Goal: Obtain resource: Download file/media

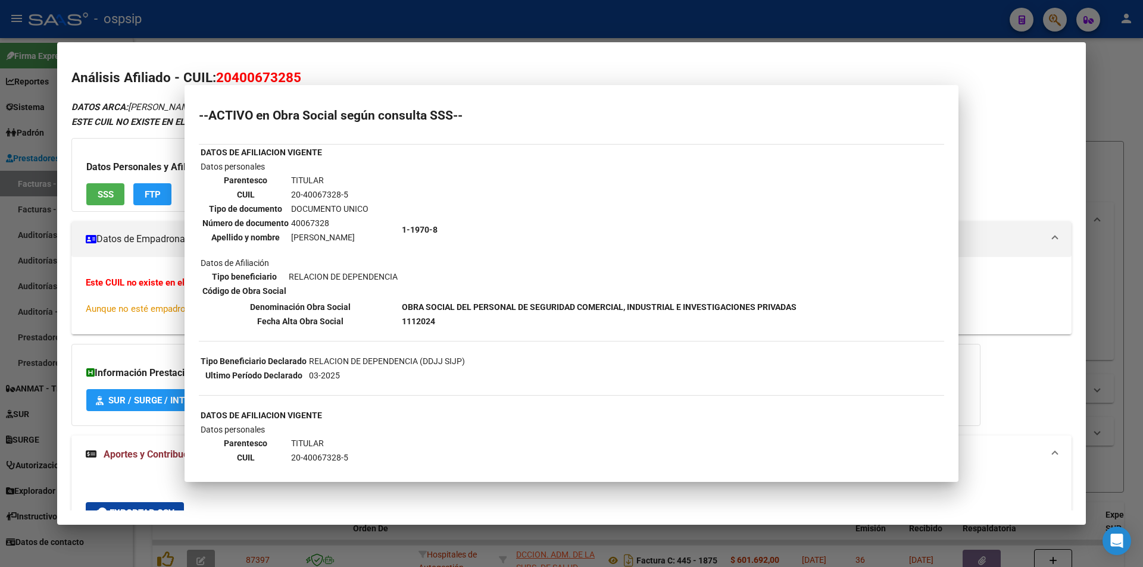
scroll to position [89, 0]
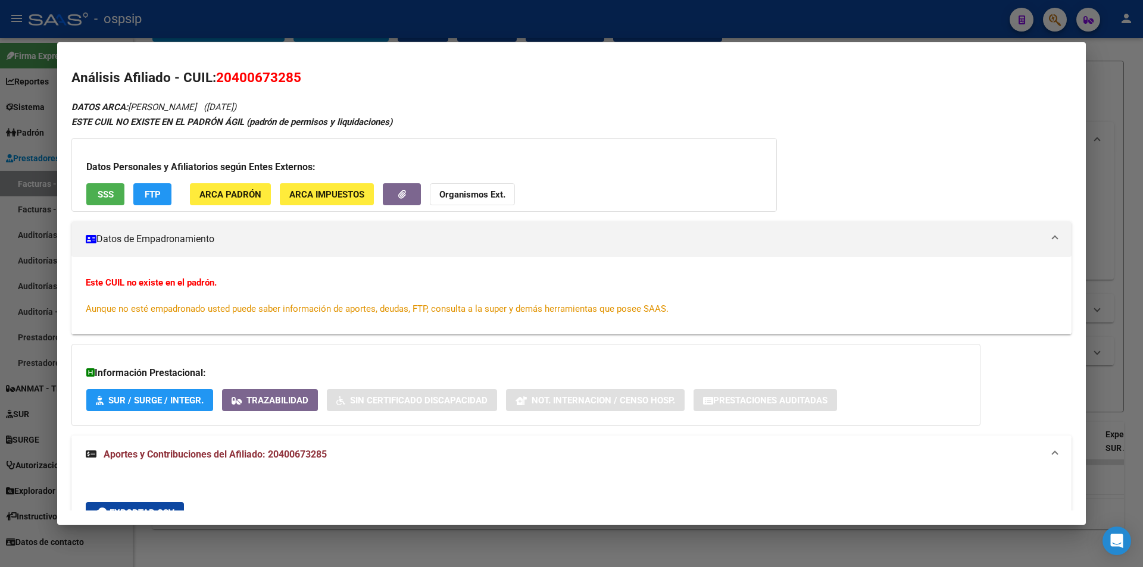
click at [277, 33] on div at bounding box center [571, 283] width 1143 height 567
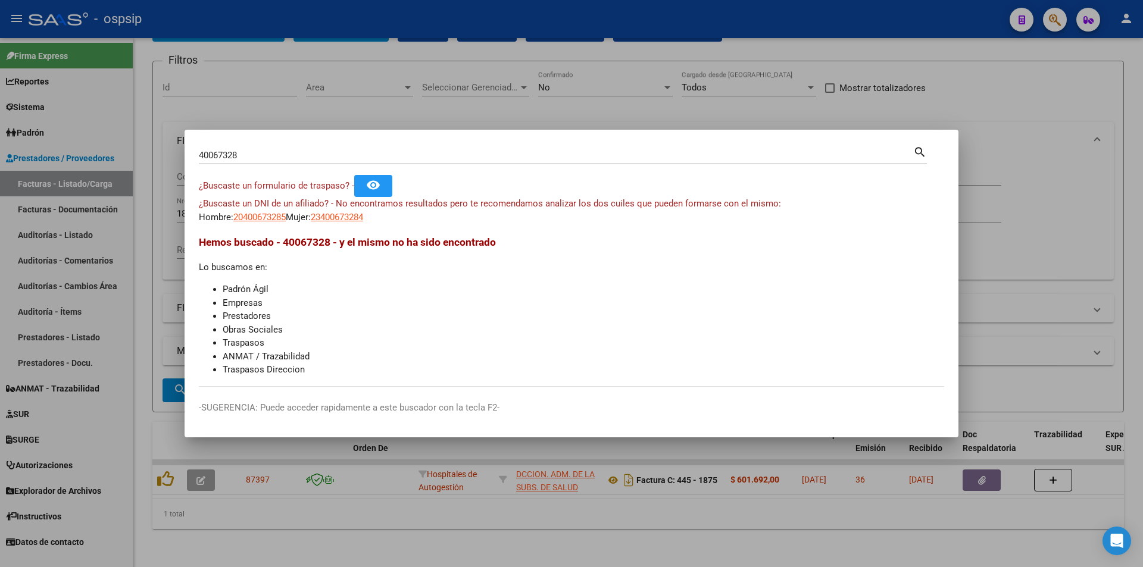
click at [527, 108] on div at bounding box center [571, 283] width 1143 height 567
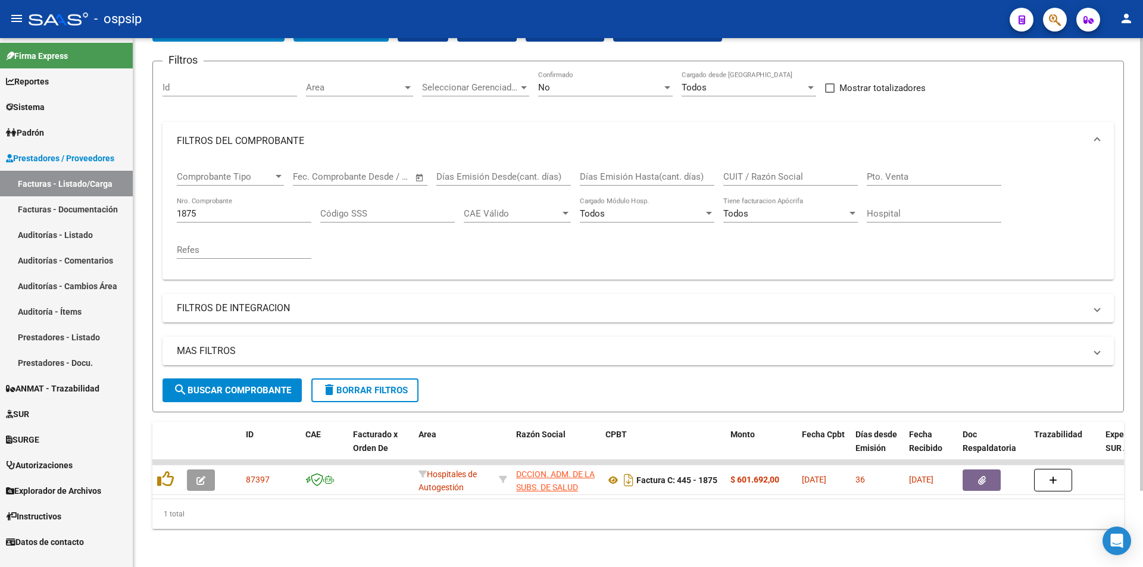
drag, startPoint x: 910, startPoint y: 153, endPoint x: 910, endPoint y: 160, distance: 7.1
click at [910, 160] on div "Pto. Venta" at bounding box center [934, 173] width 135 height 26
click at [913, 171] on input "Pto. Venta" at bounding box center [934, 176] width 135 height 11
type input "1694"
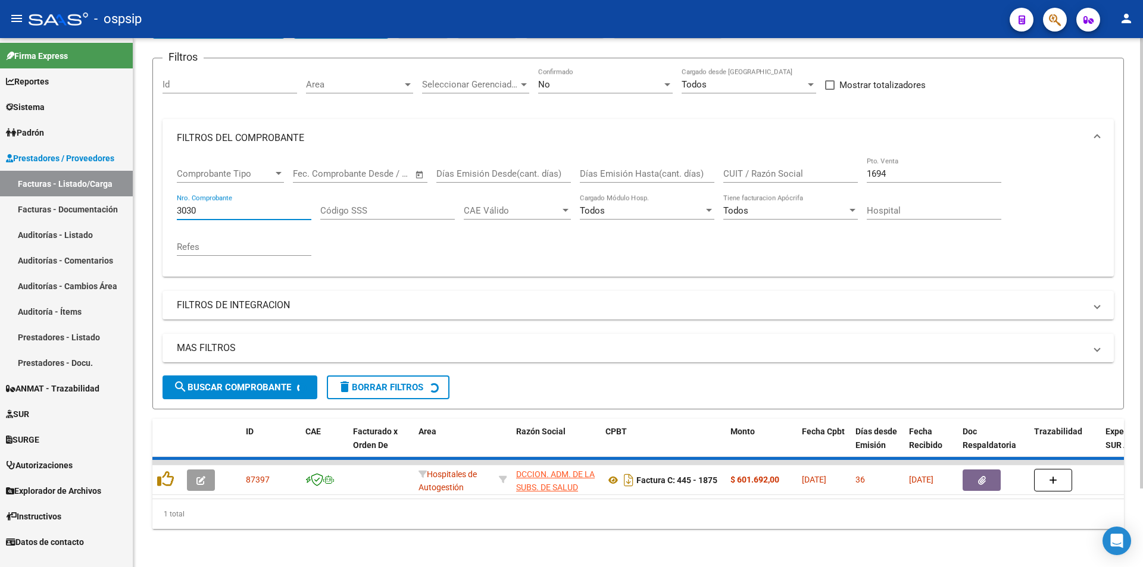
scroll to position [71, 0]
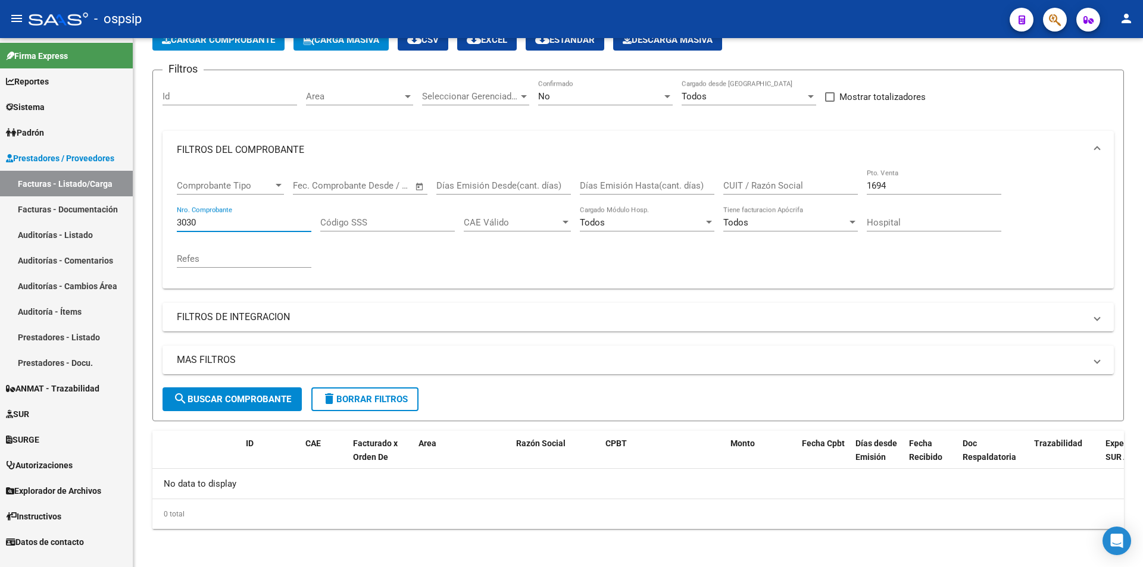
type input "3030"
click at [893, 169] on div "1694 Pto. Venta" at bounding box center [934, 182] width 135 height 26
click at [907, 173] on div "1694 Pto. Venta" at bounding box center [934, 182] width 135 height 26
click at [913, 173] on div "1694 Pto. Venta" at bounding box center [934, 182] width 135 height 26
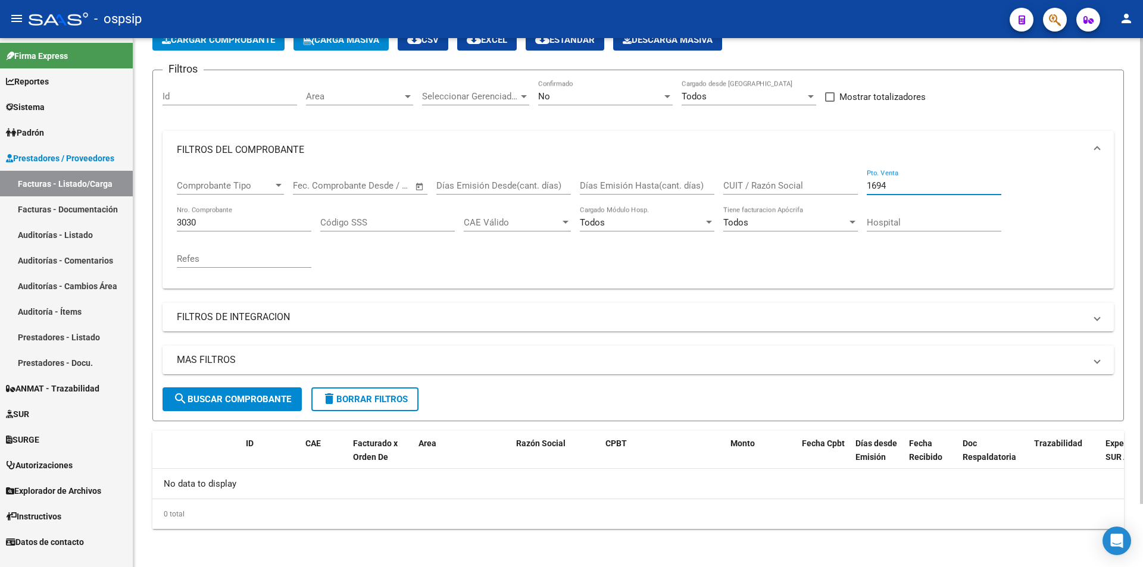
click at [922, 190] on input "1694" at bounding box center [934, 185] width 135 height 11
type input "1"
click at [599, 94] on div "No" at bounding box center [600, 96] width 124 height 11
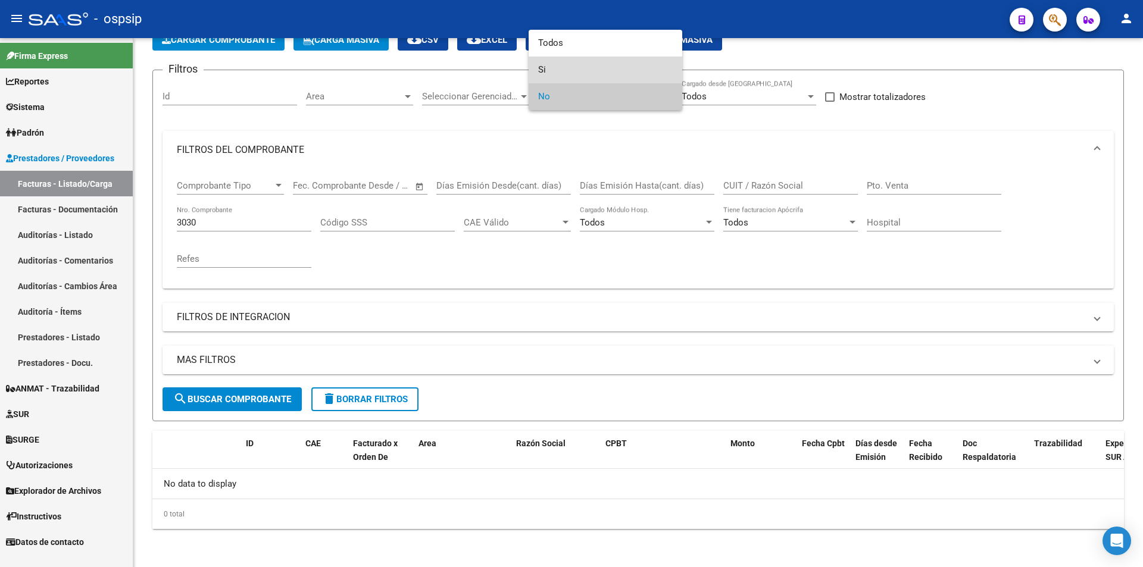
click at [571, 63] on span "Si" at bounding box center [605, 70] width 135 height 27
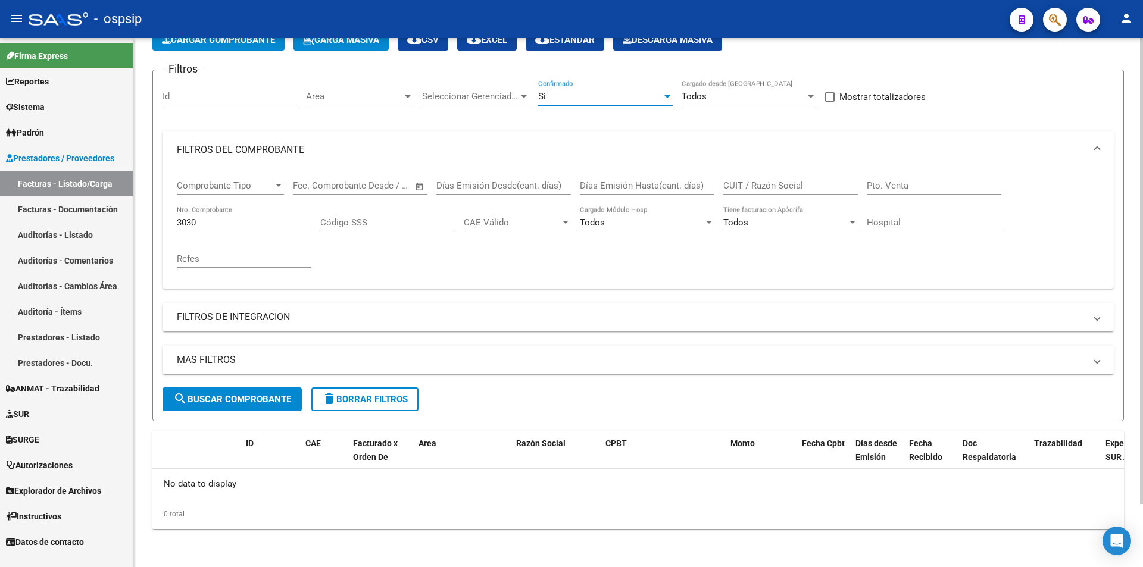
click at [571, 49] on button "cloud_download Estandar" at bounding box center [565, 39] width 79 height 21
click at [571, 102] on div "Si Confirmado" at bounding box center [605, 93] width 135 height 26
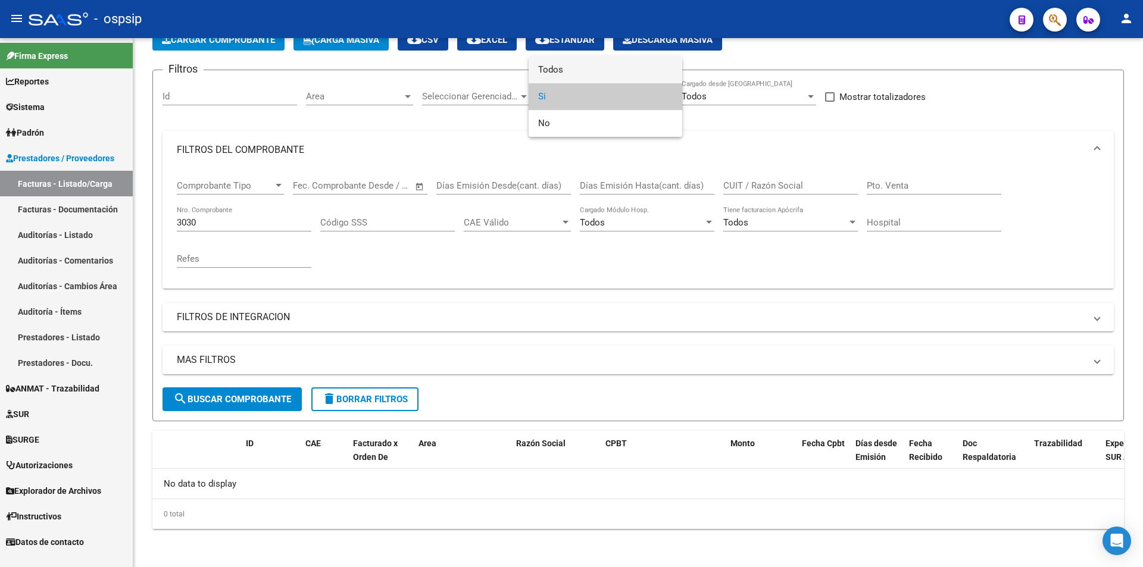
click at [572, 69] on span "Todos" at bounding box center [605, 70] width 135 height 27
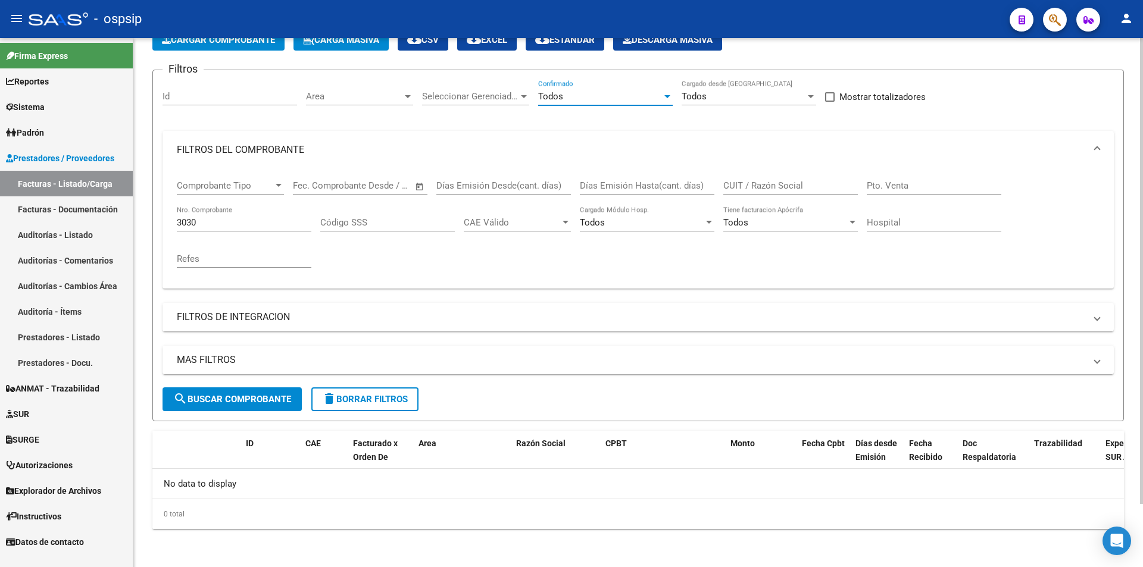
drag, startPoint x: 243, startPoint y: 201, endPoint x: 249, endPoint y: 203, distance: 6.2
click at [246, 202] on div "Comprobante Tipo Comprobante Tipo" at bounding box center [230, 187] width 107 height 37
click at [268, 212] on div "3030 Nro. Comprobante" at bounding box center [244, 219] width 135 height 26
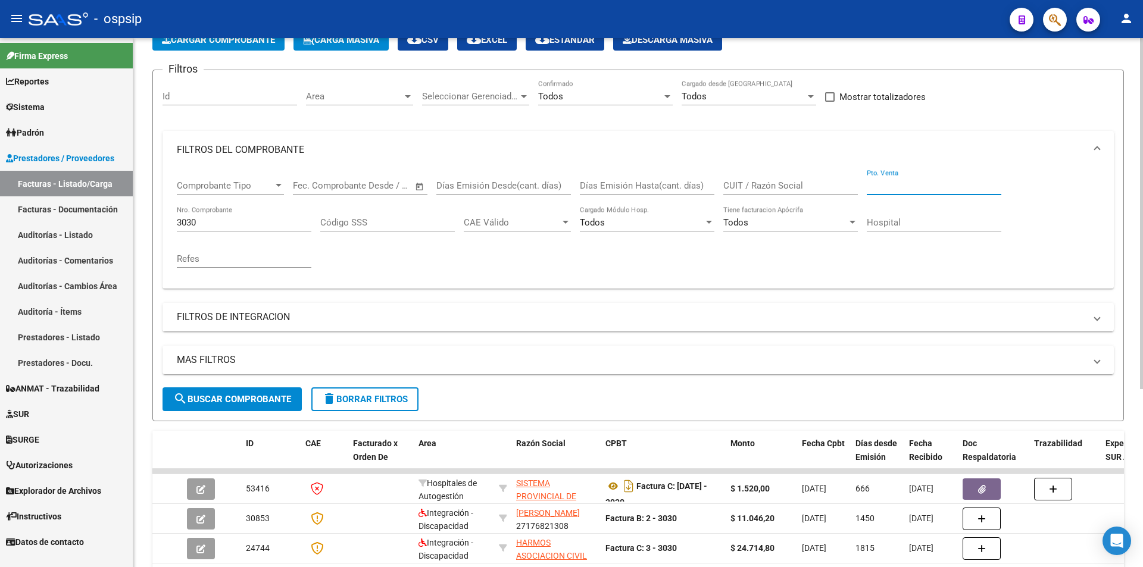
click at [947, 190] on input "Pto. Venta" at bounding box center [934, 185] width 135 height 11
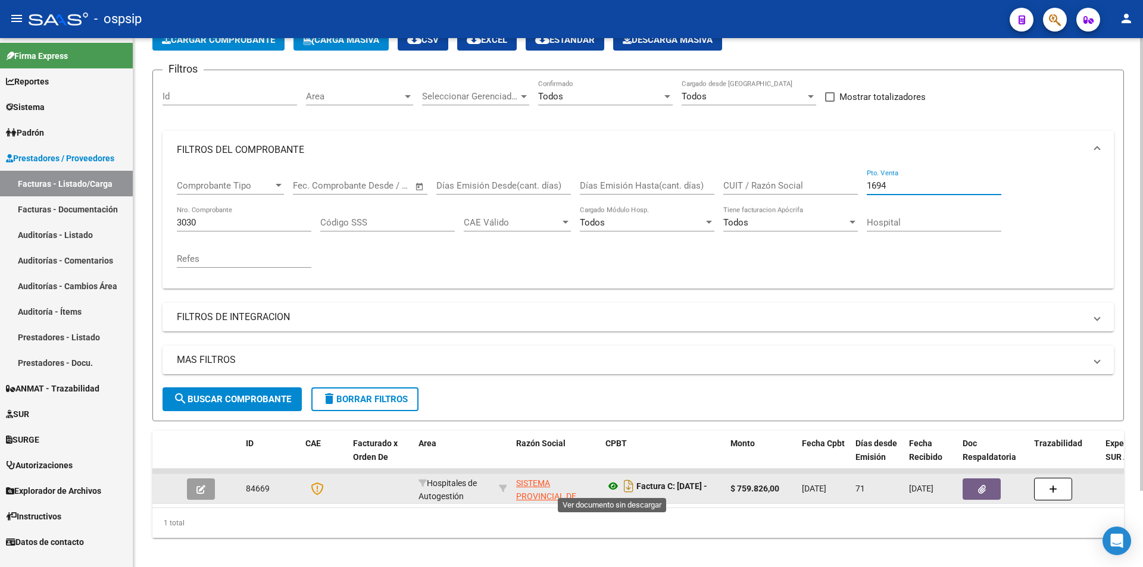
type input "1694"
click at [610, 488] on icon at bounding box center [612, 486] width 15 height 14
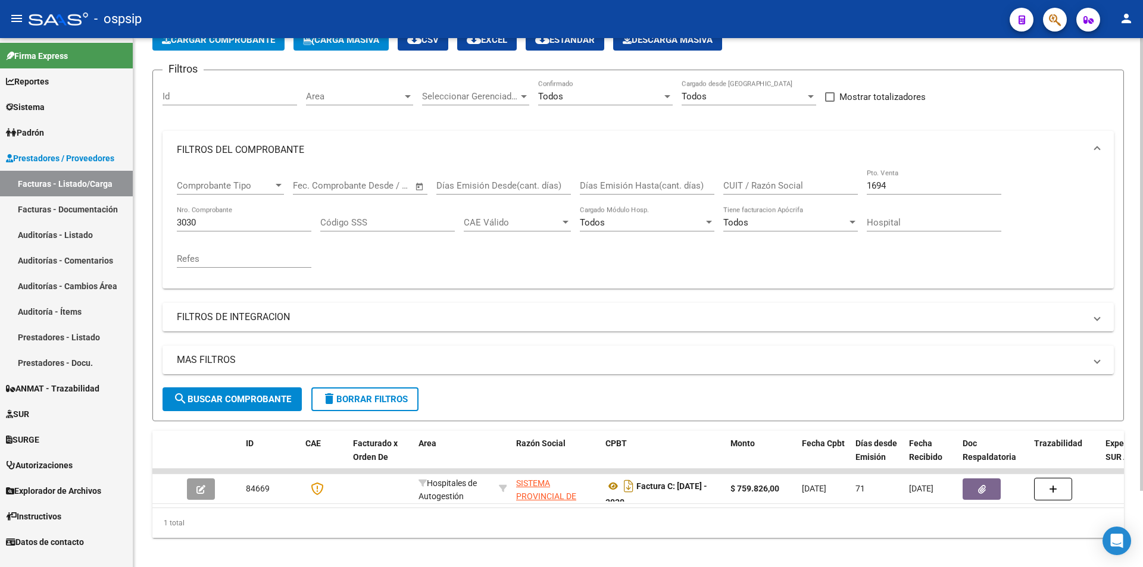
click at [261, 209] on div "3030 Nro. Comprobante" at bounding box center [244, 219] width 135 height 26
click at [274, 218] on input "3030" at bounding box center [244, 222] width 135 height 11
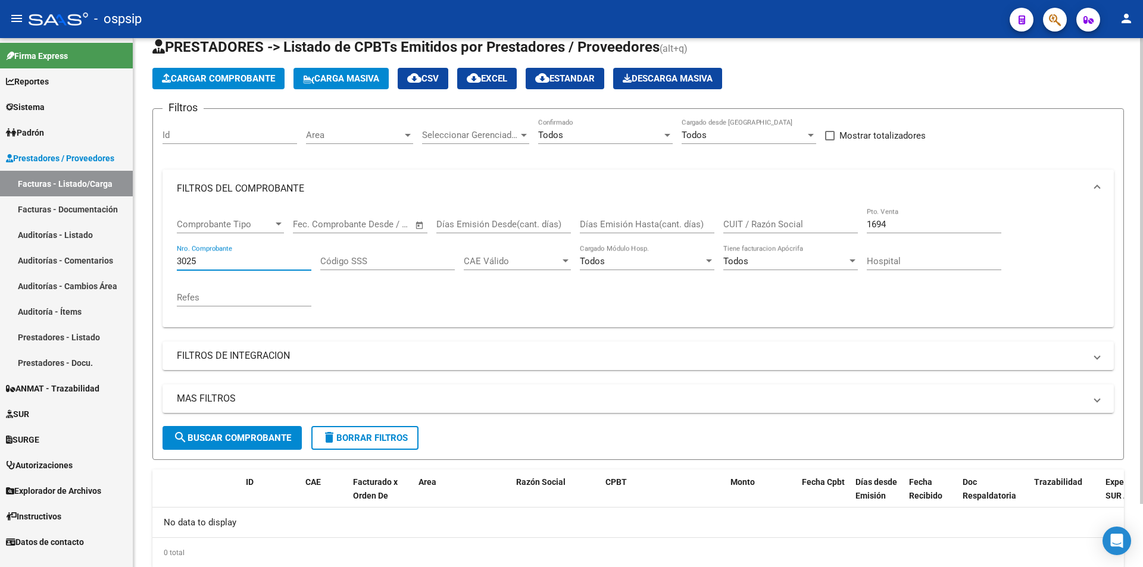
scroll to position [12, 0]
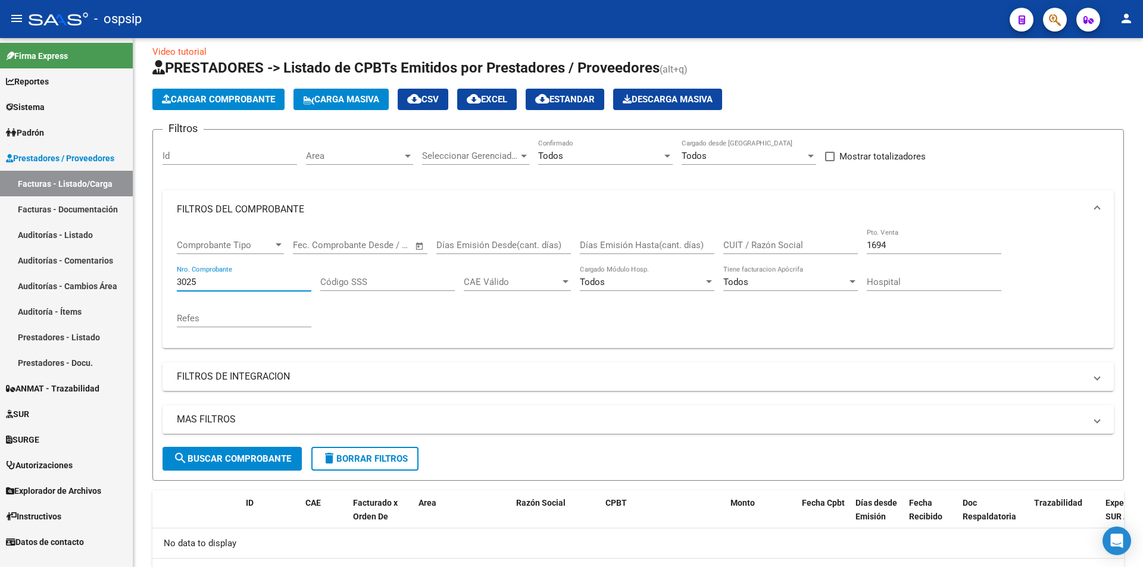
type input "3025"
type input "3"
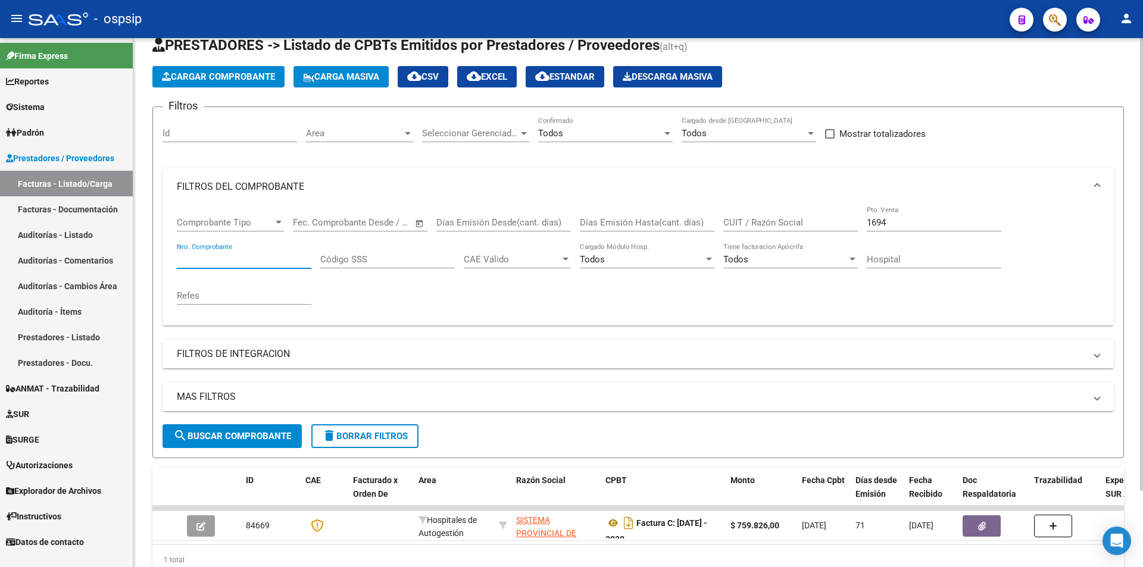
scroll to position [60, 0]
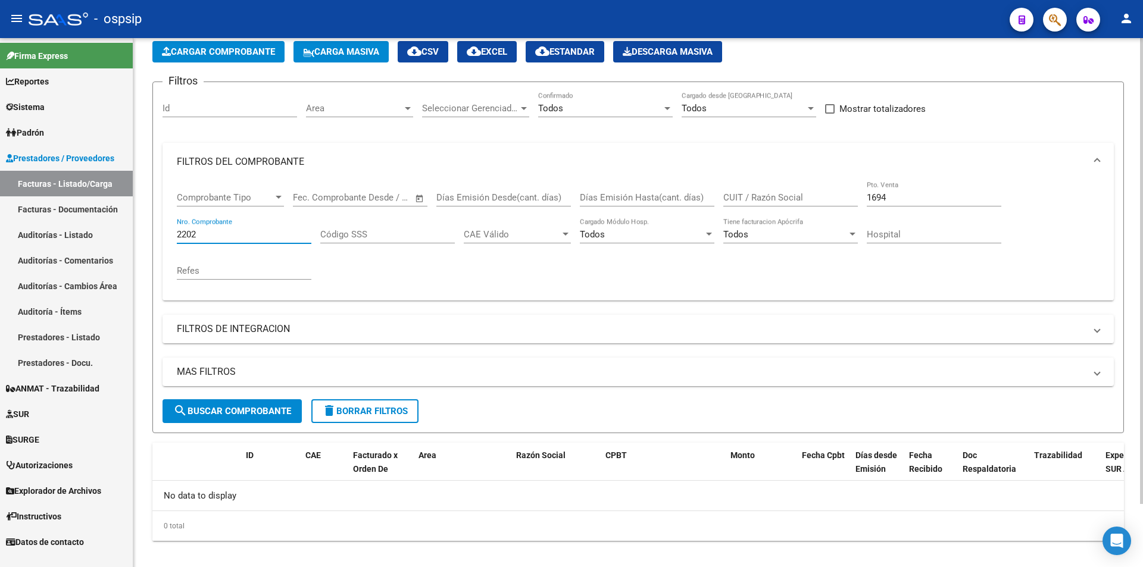
type input "2202"
click at [956, 198] on input "1694" at bounding box center [934, 197] width 135 height 11
click at [957, 199] on input "1694" at bounding box center [934, 197] width 135 height 11
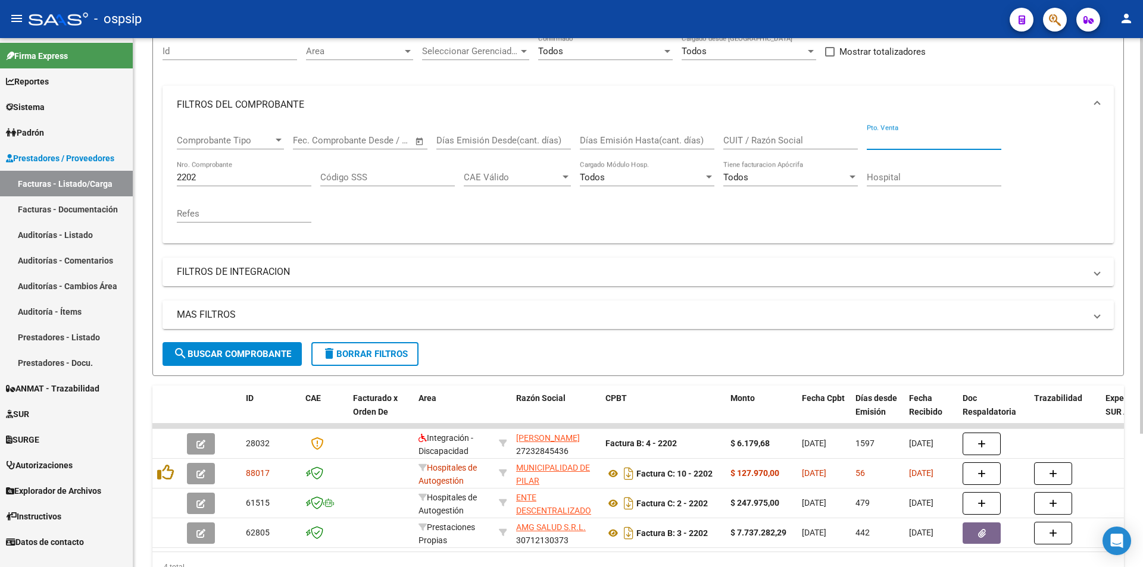
scroll to position [179, 0]
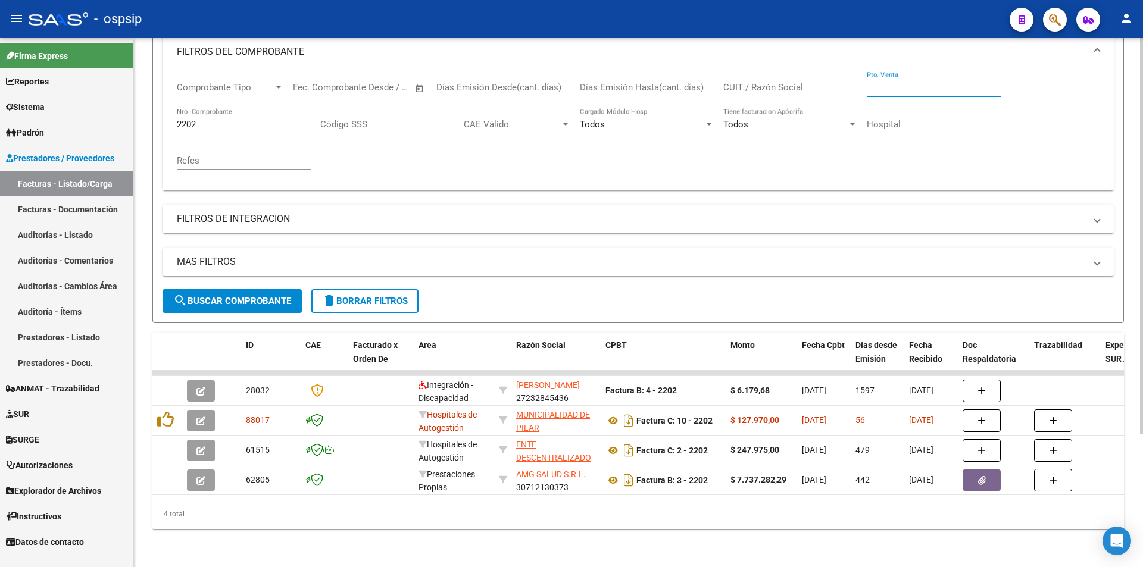
click at [207, 119] on input "2202" at bounding box center [244, 124] width 135 height 11
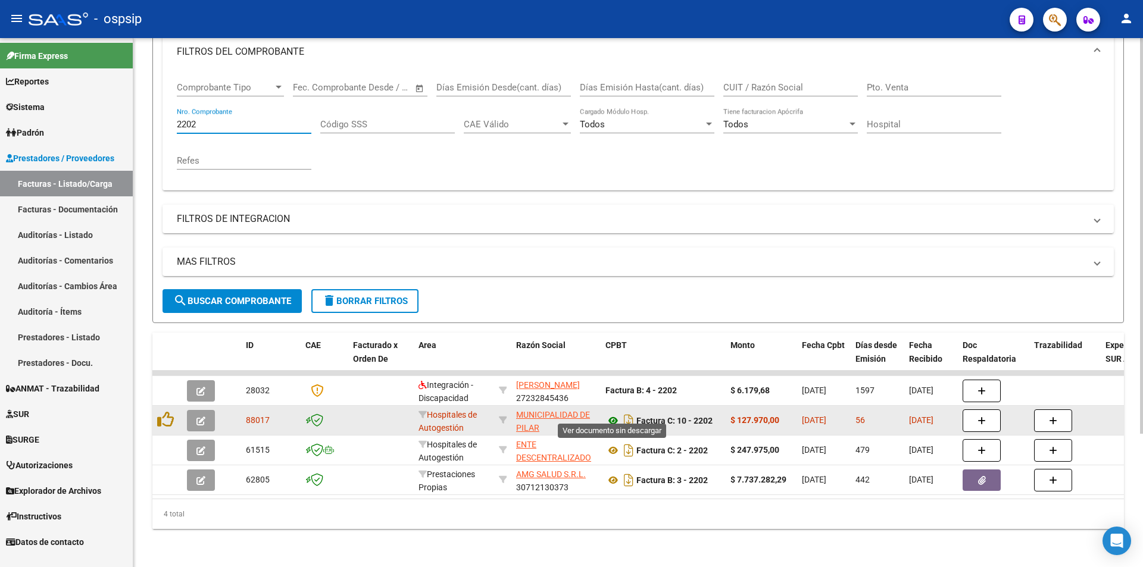
click at [614, 414] on icon at bounding box center [612, 421] width 15 height 14
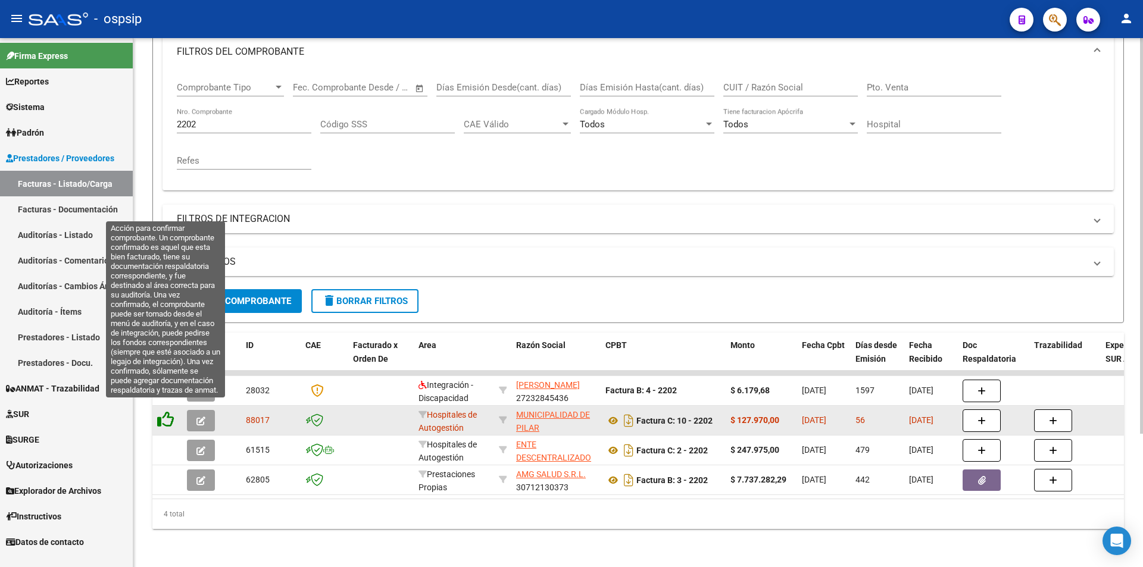
click at [164, 411] on icon at bounding box center [165, 419] width 17 height 17
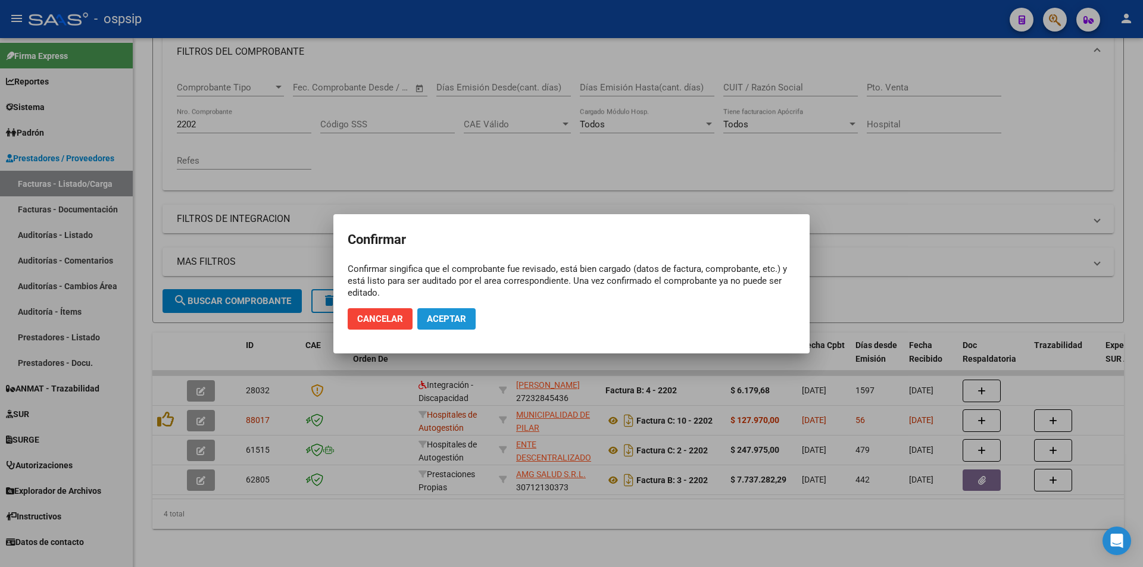
click at [445, 314] on span "Aceptar" at bounding box center [446, 319] width 39 height 11
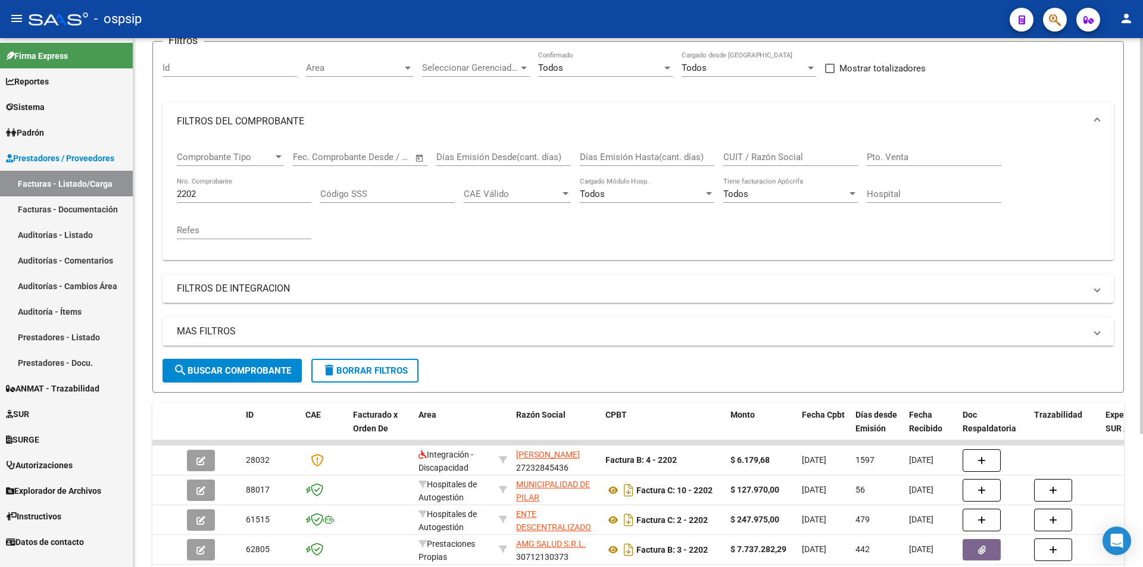
scroll to position [0, 0]
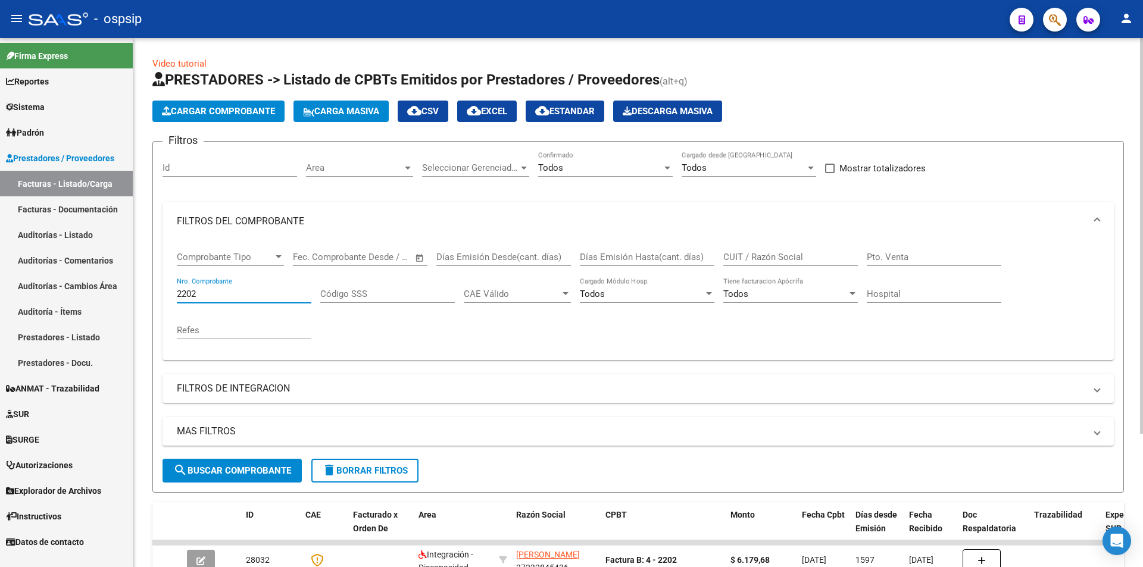
click at [226, 291] on input "2202" at bounding box center [244, 294] width 135 height 11
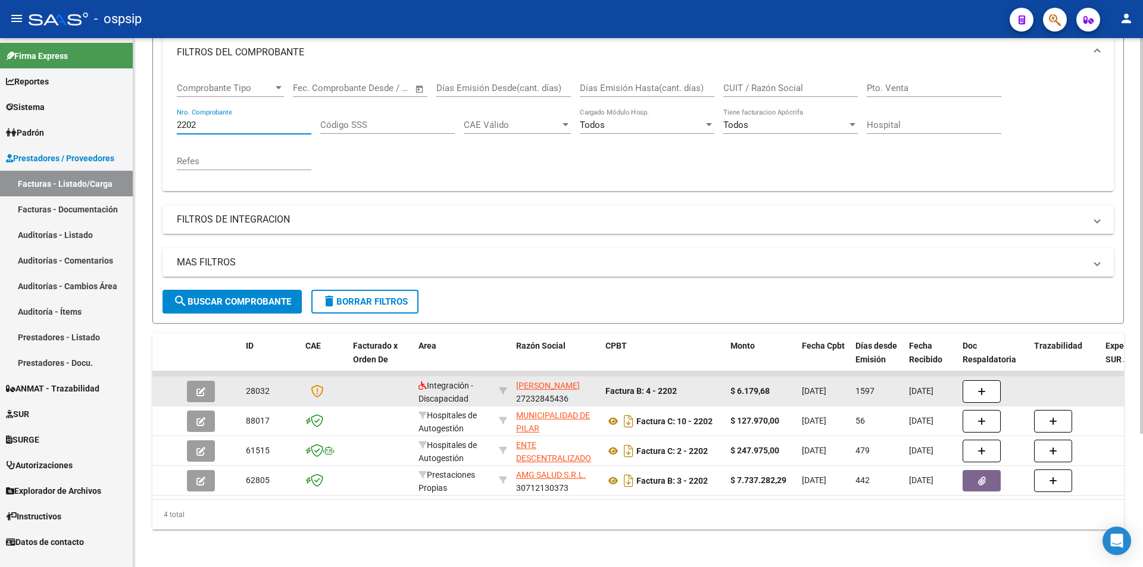
scroll to position [179, 0]
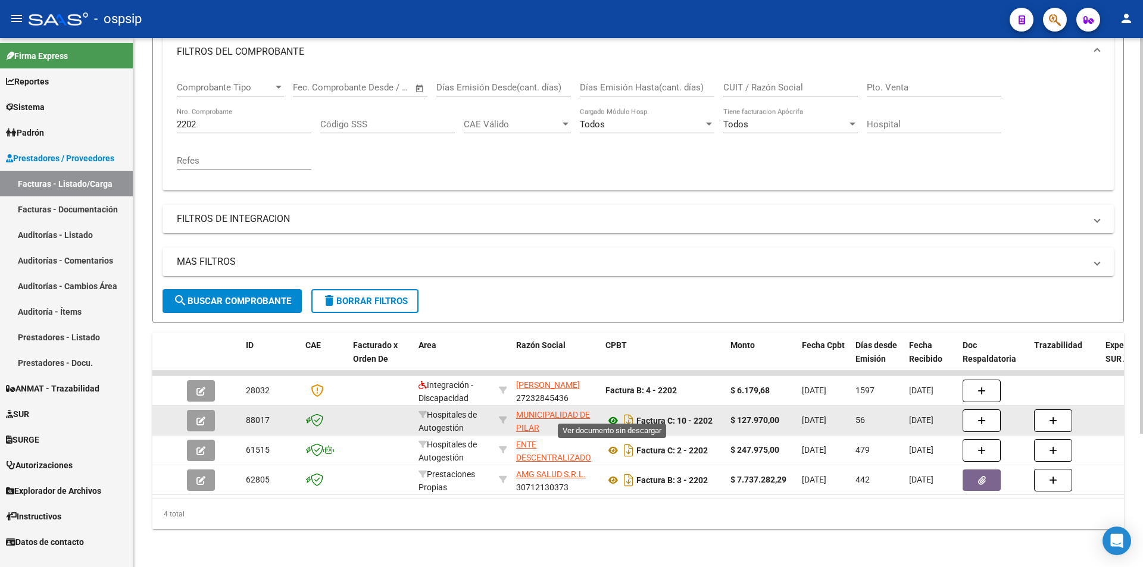
click at [617, 414] on icon at bounding box center [612, 421] width 15 height 14
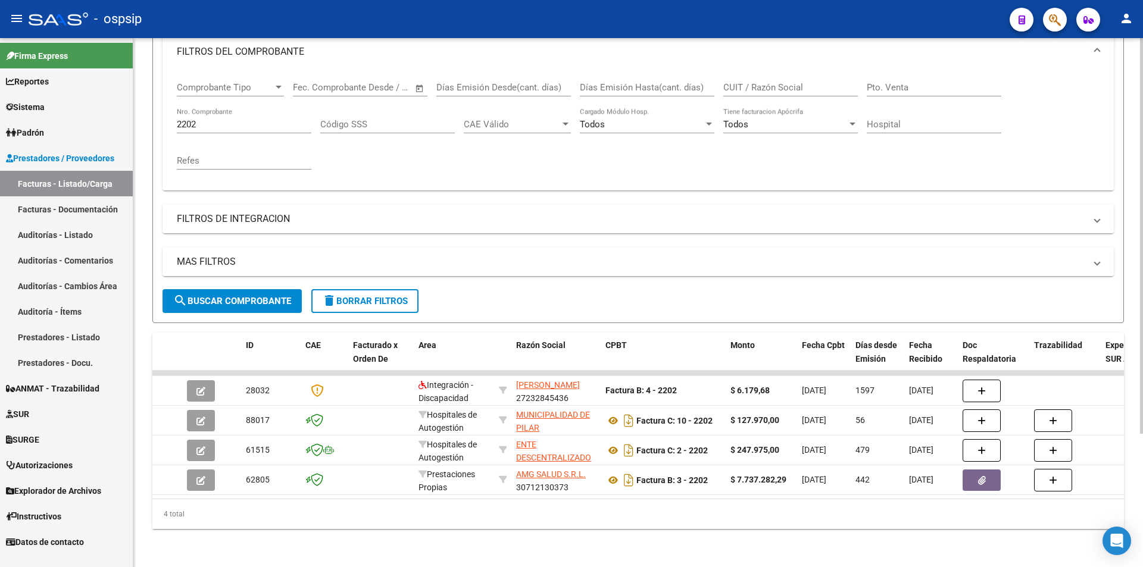
click at [250, 119] on input "2202" at bounding box center [244, 124] width 135 height 11
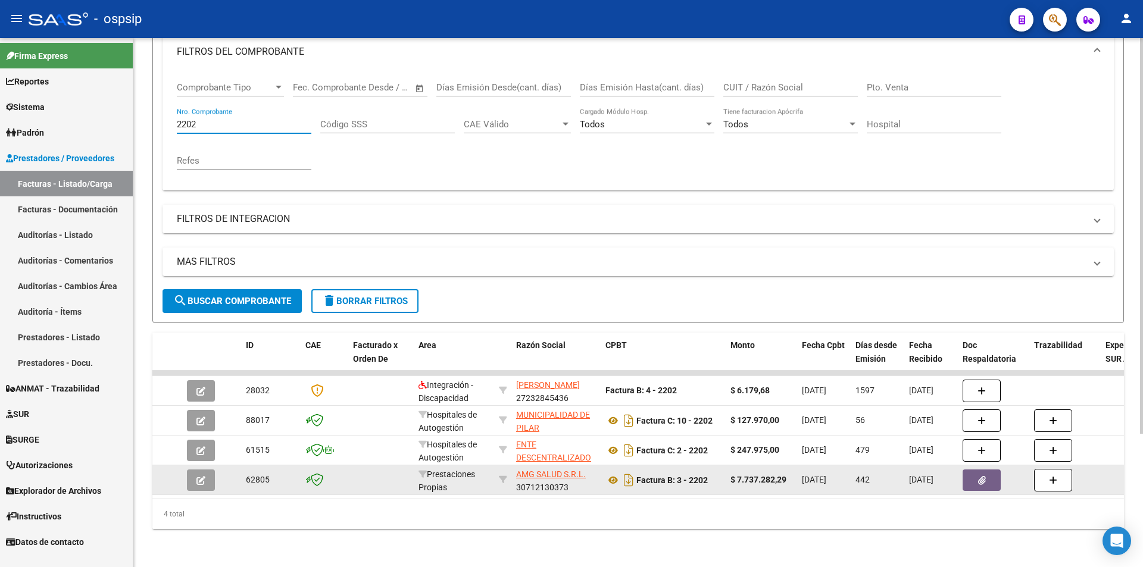
click at [989, 478] on button "button" at bounding box center [982, 480] width 38 height 21
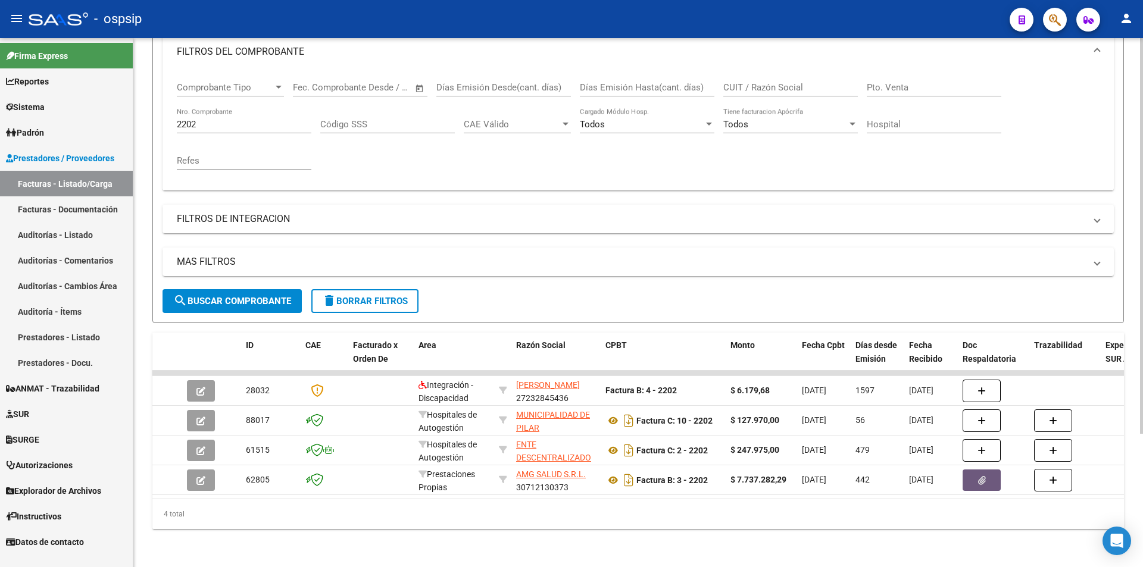
scroll to position [0, 0]
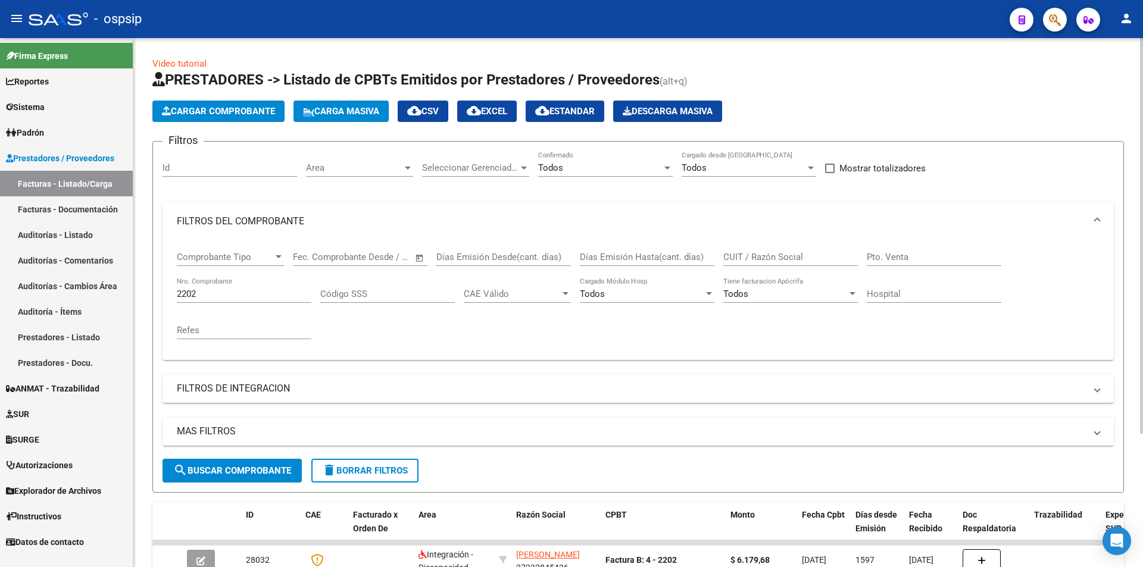
click at [1065, 307] on div "Comprobante Tipo Comprobante Tipo Start date – End date Fec. Comprobante Desde …" at bounding box center [638, 296] width 923 height 110
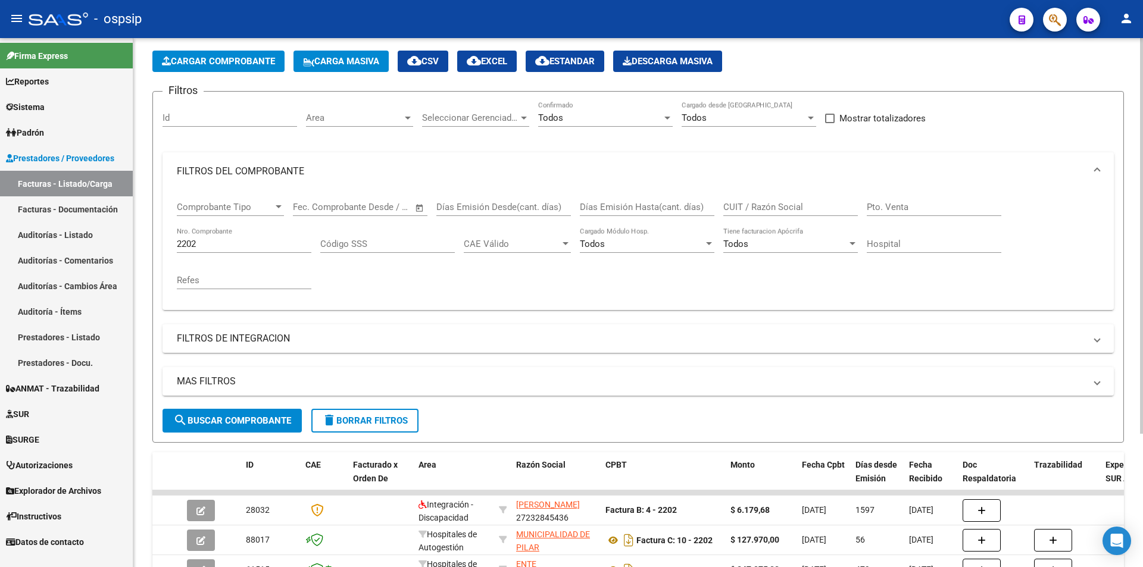
scroll to position [119, 0]
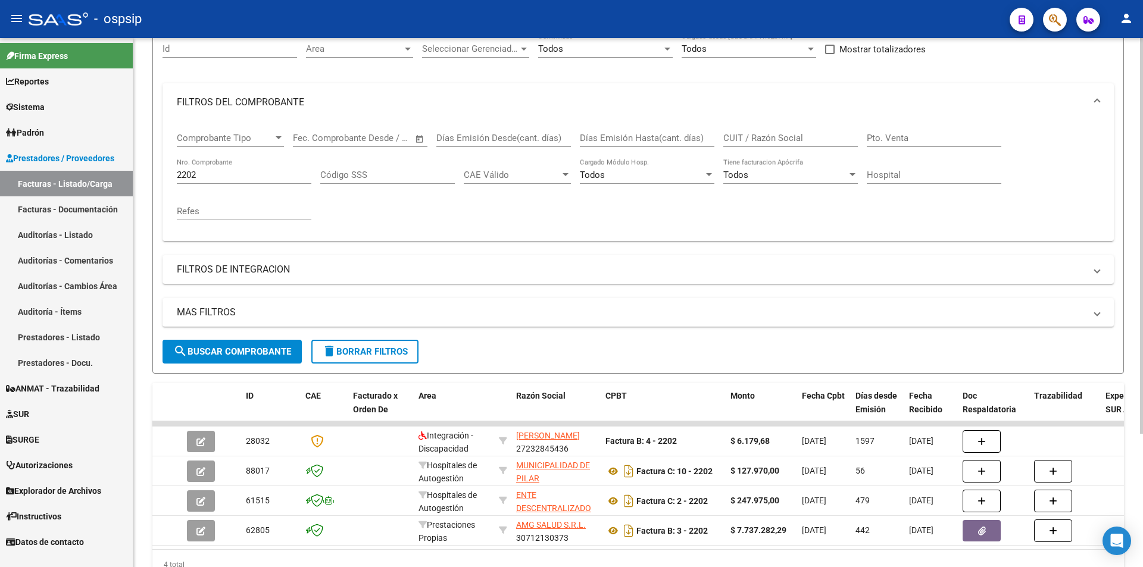
click at [224, 180] on input "2202" at bounding box center [244, 175] width 135 height 11
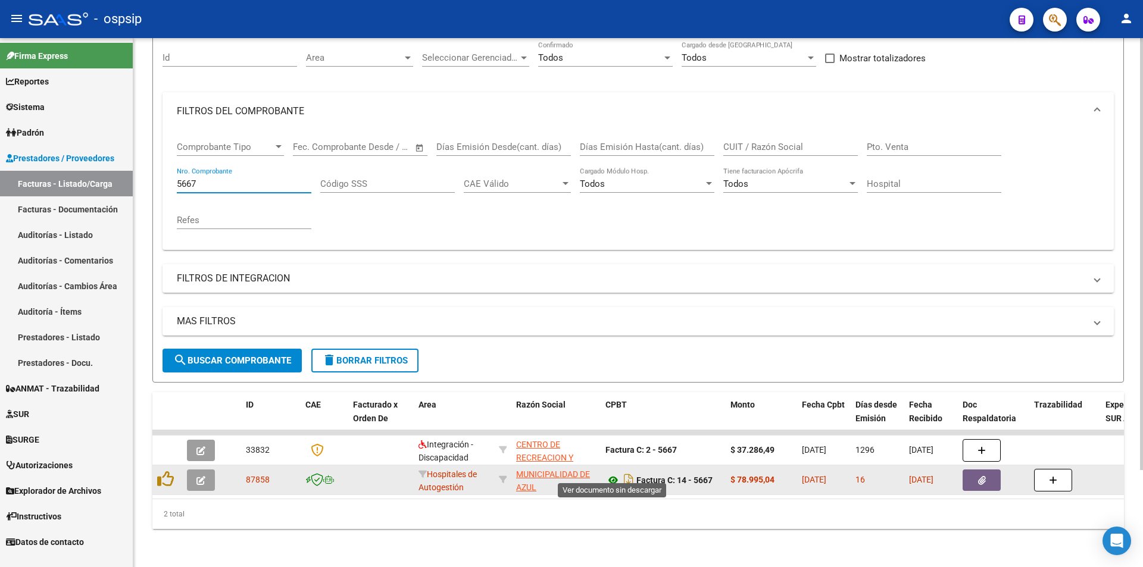
type input "5667"
